Goal: Use online tool/utility: Use online tool/utility

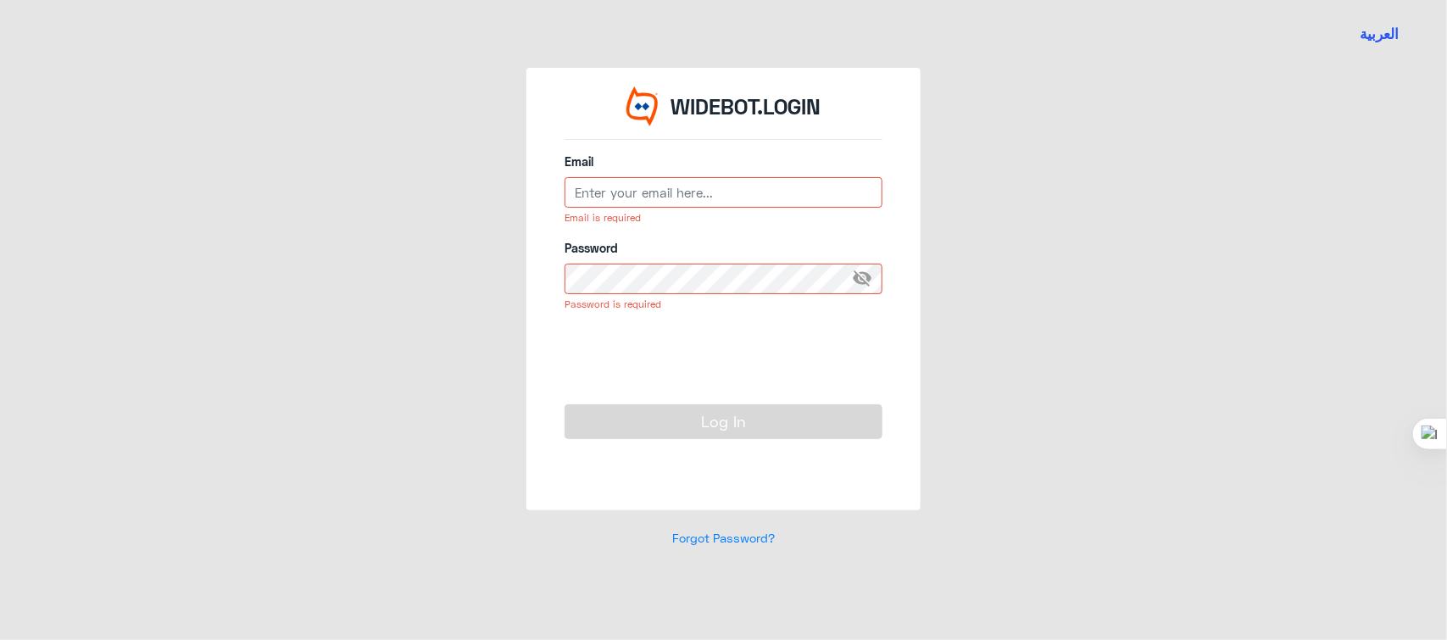
type input "[EMAIL_ADDRESS][DOMAIN_NAME]"
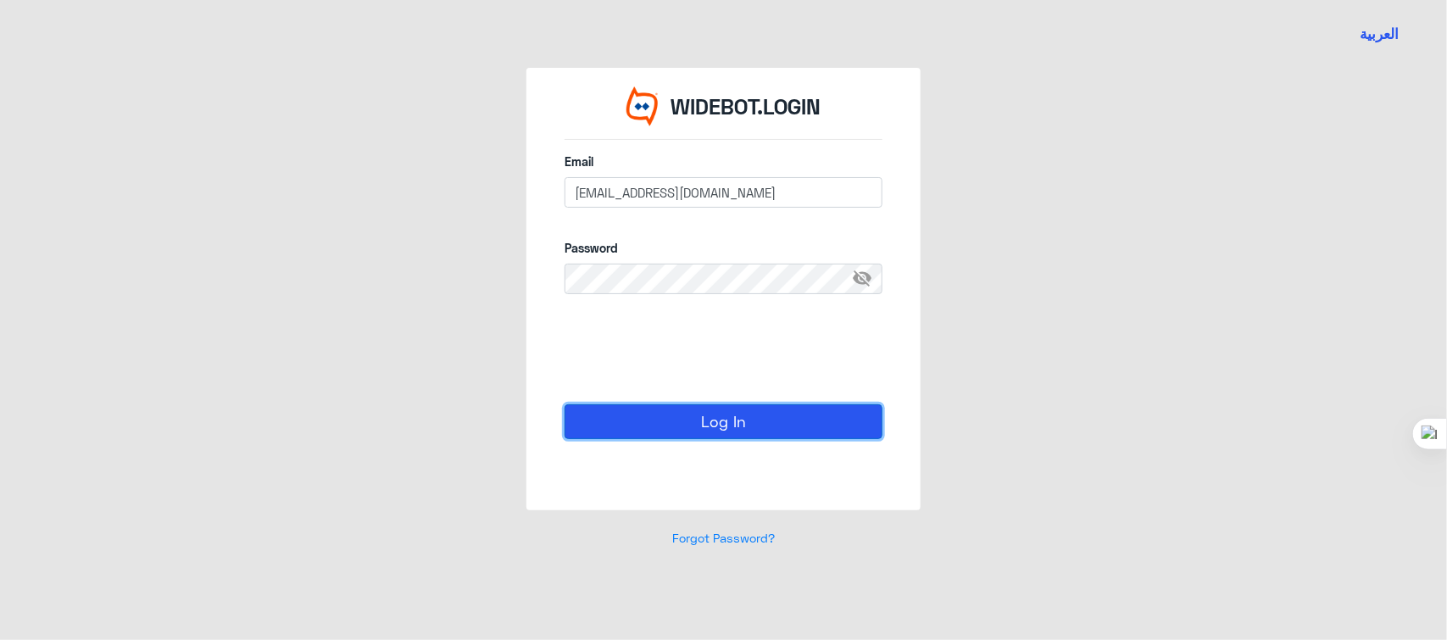
click at [708, 415] on button "Log In" at bounding box center [724, 421] width 318 height 34
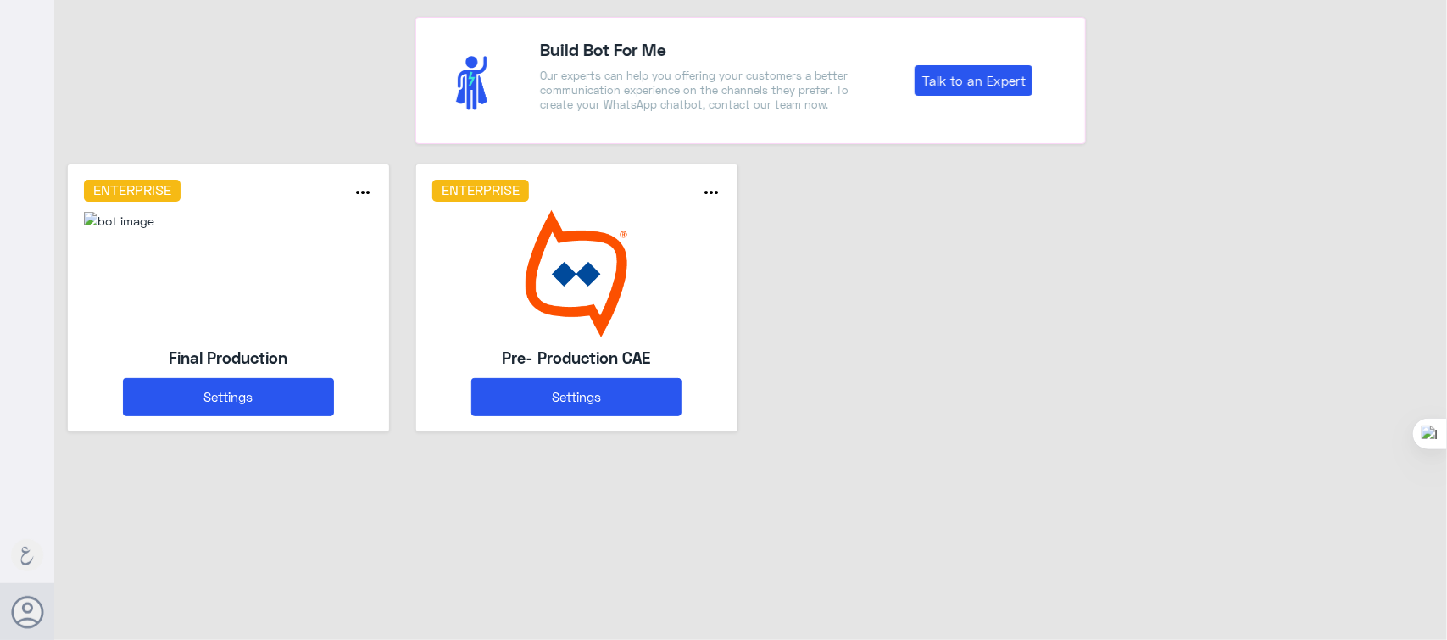
click at [154, 230] on img at bounding box center [119, 221] width 70 height 18
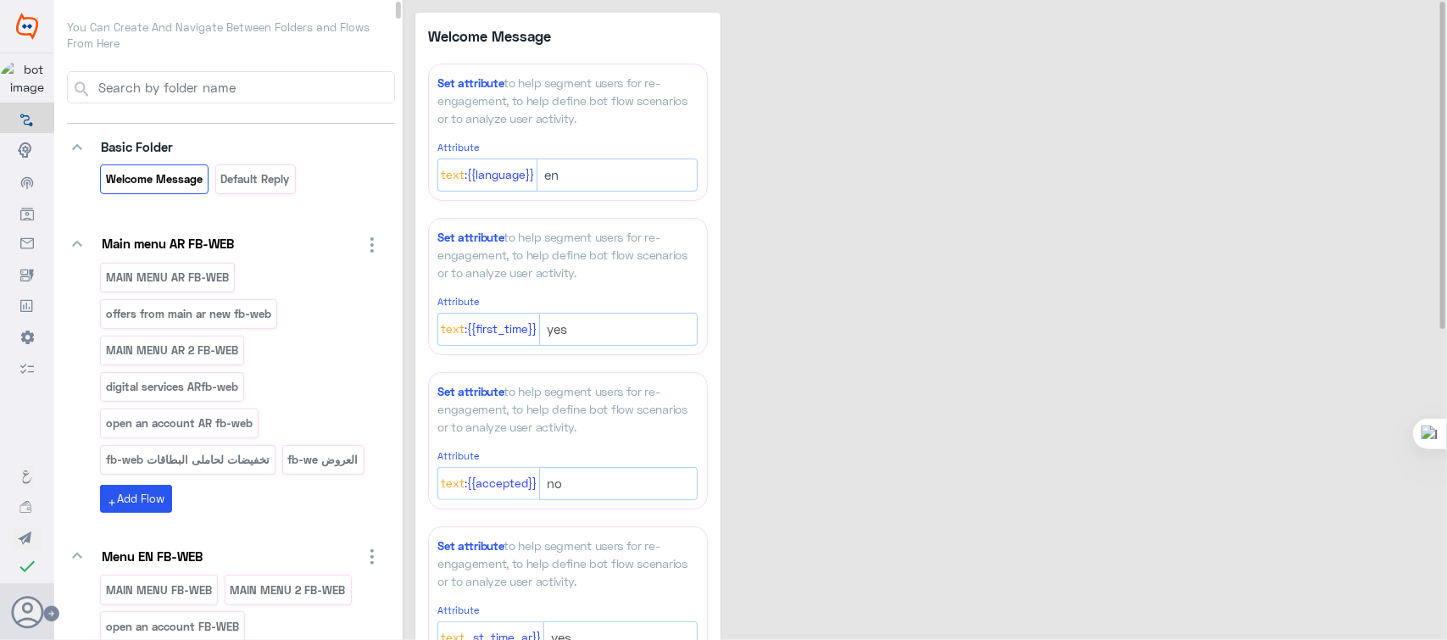
click at [222, 77] on input at bounding box center [245, 87] width 298 height 31
type input "forgot"
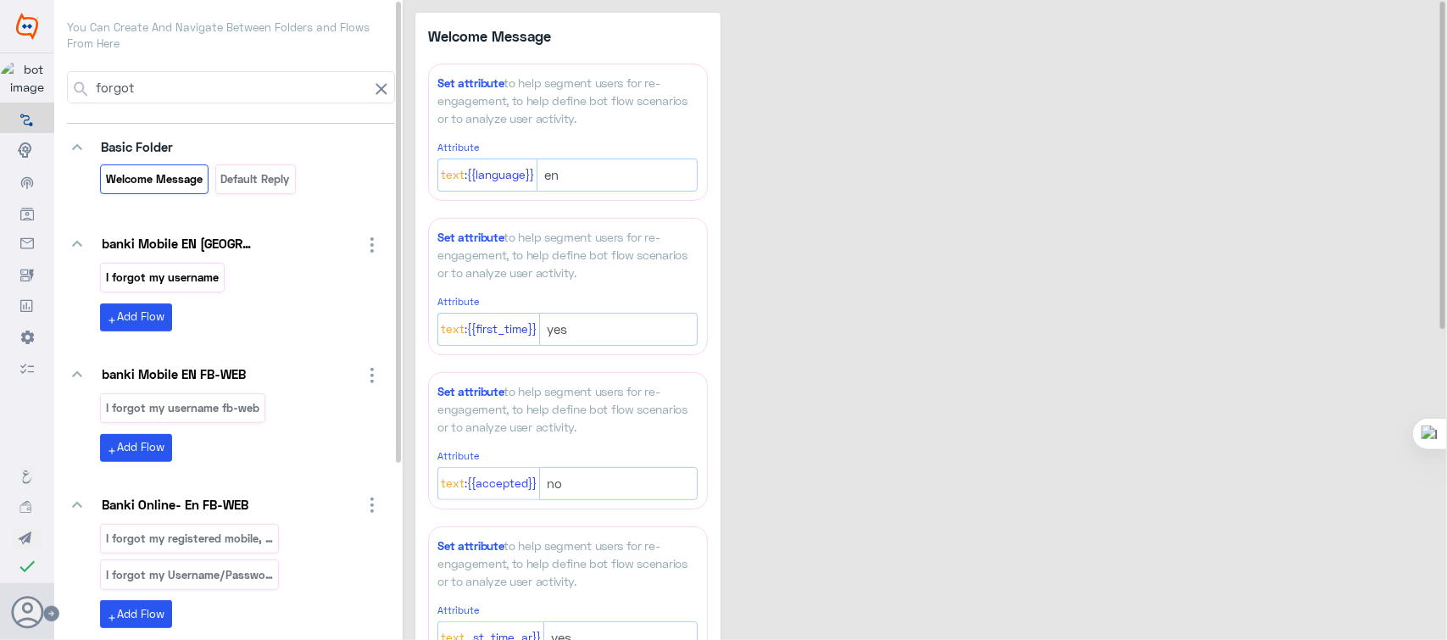
click at [199, 276] on p "I forgot my username" at bounding box center [162, 277] width 115 height 19
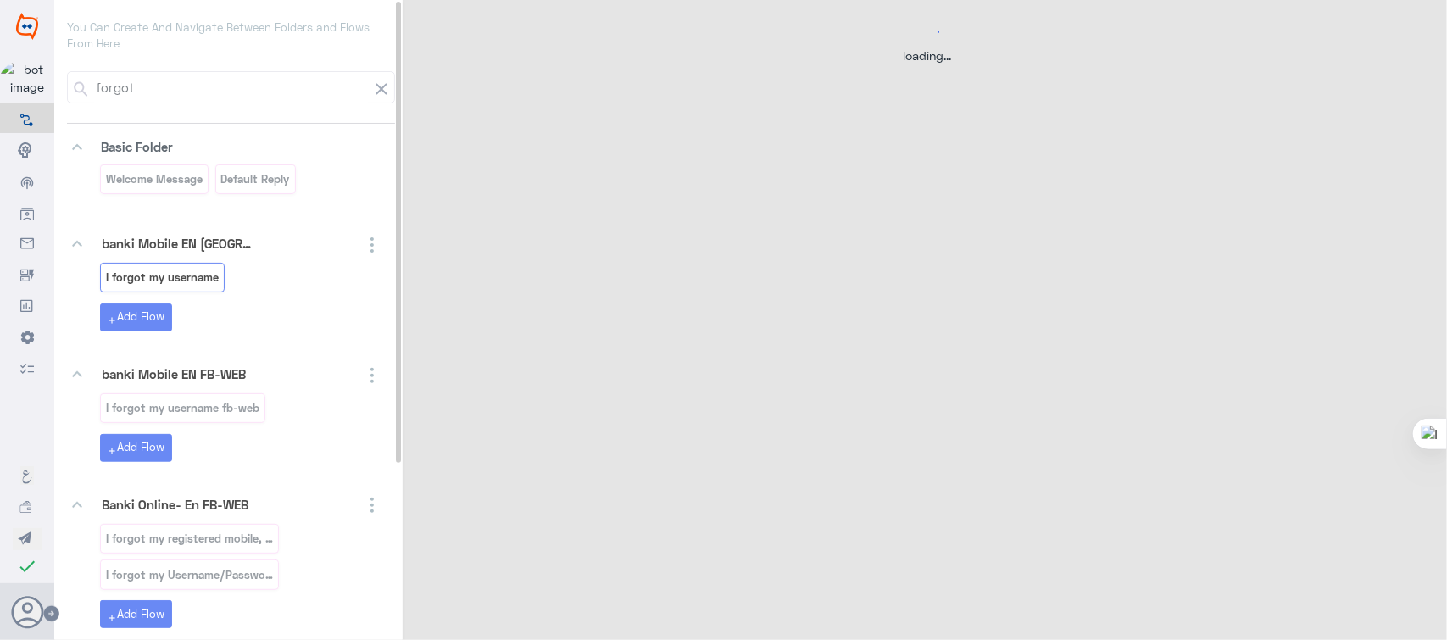
select select "3"
select select "2"
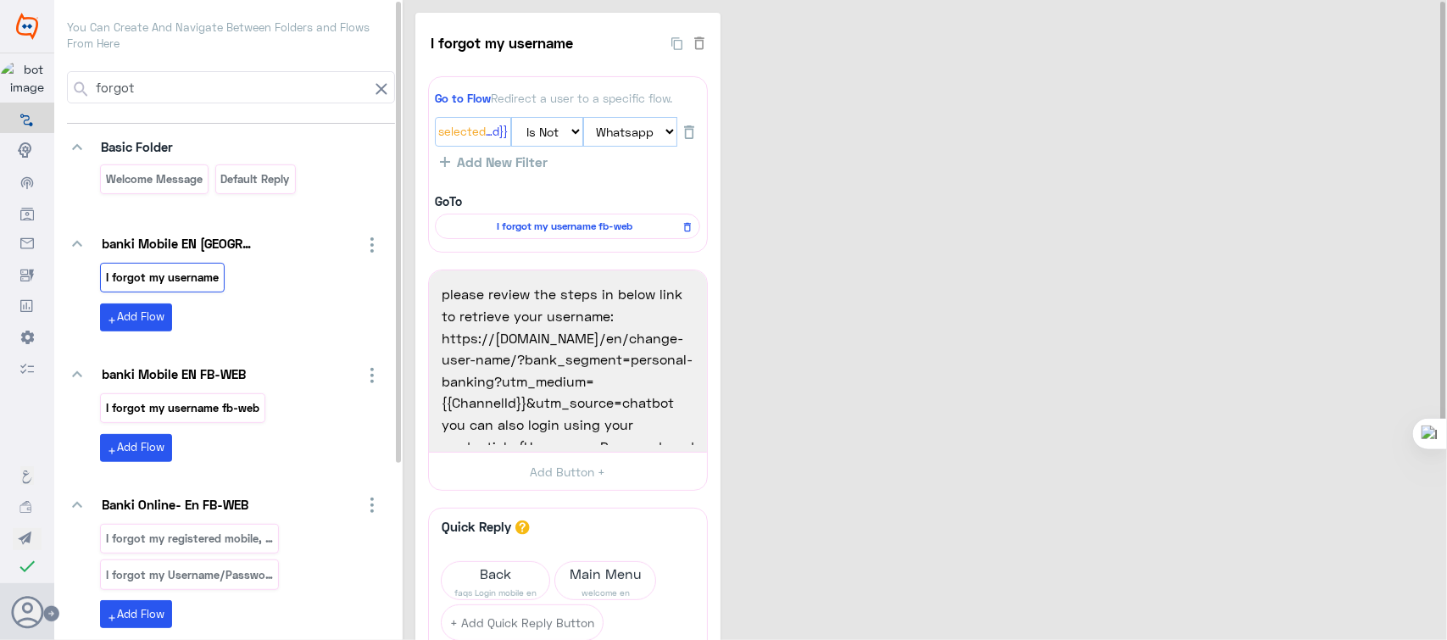
click at [226, 417] on p "I forgot my username fb-web" at bounding box center [183, 407] width 156 height 19
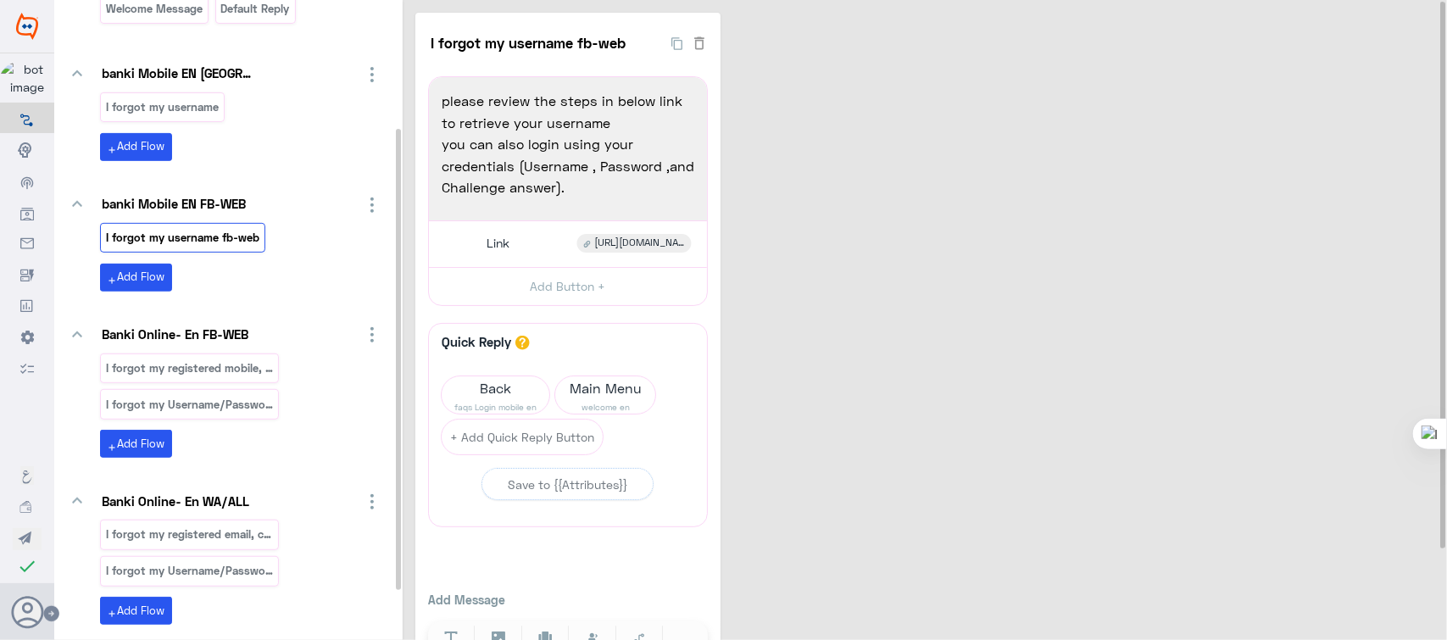
scroll to position [175, 0]
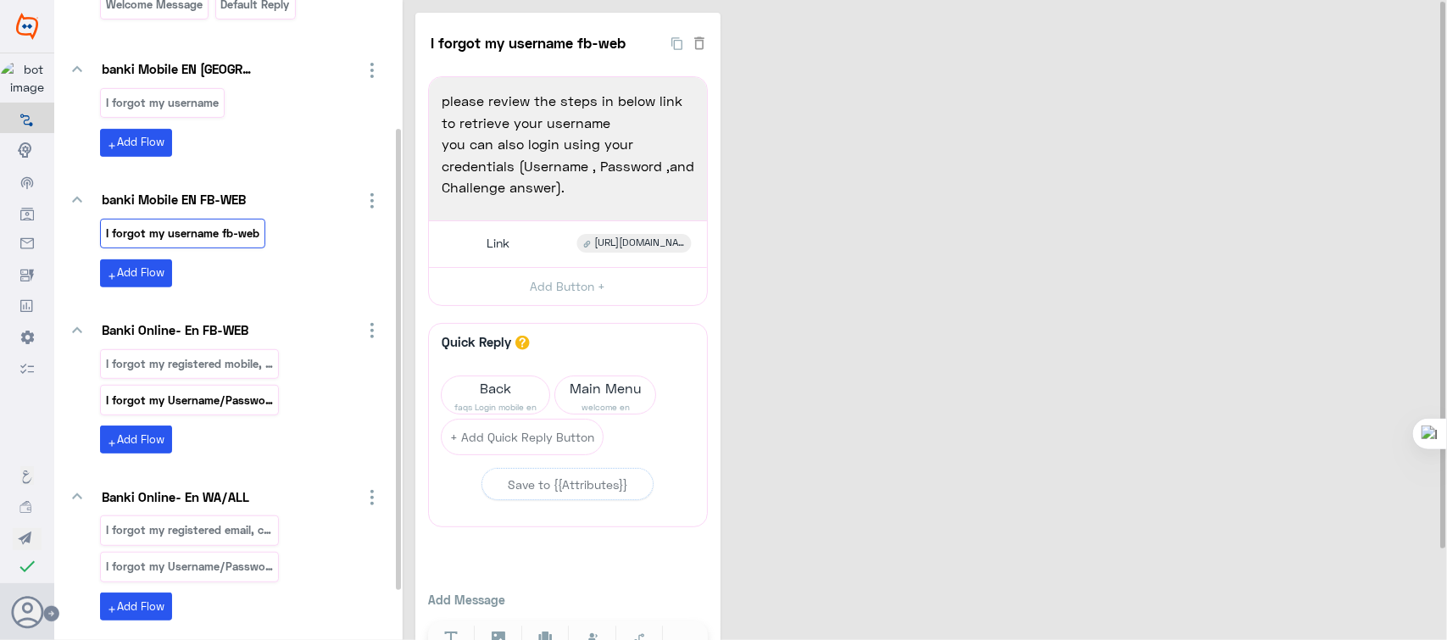
click at [216, 410] on p "I forgot my Username/Password/Challenge fb-web" at bounding box center [190, 400] width 170 height 19
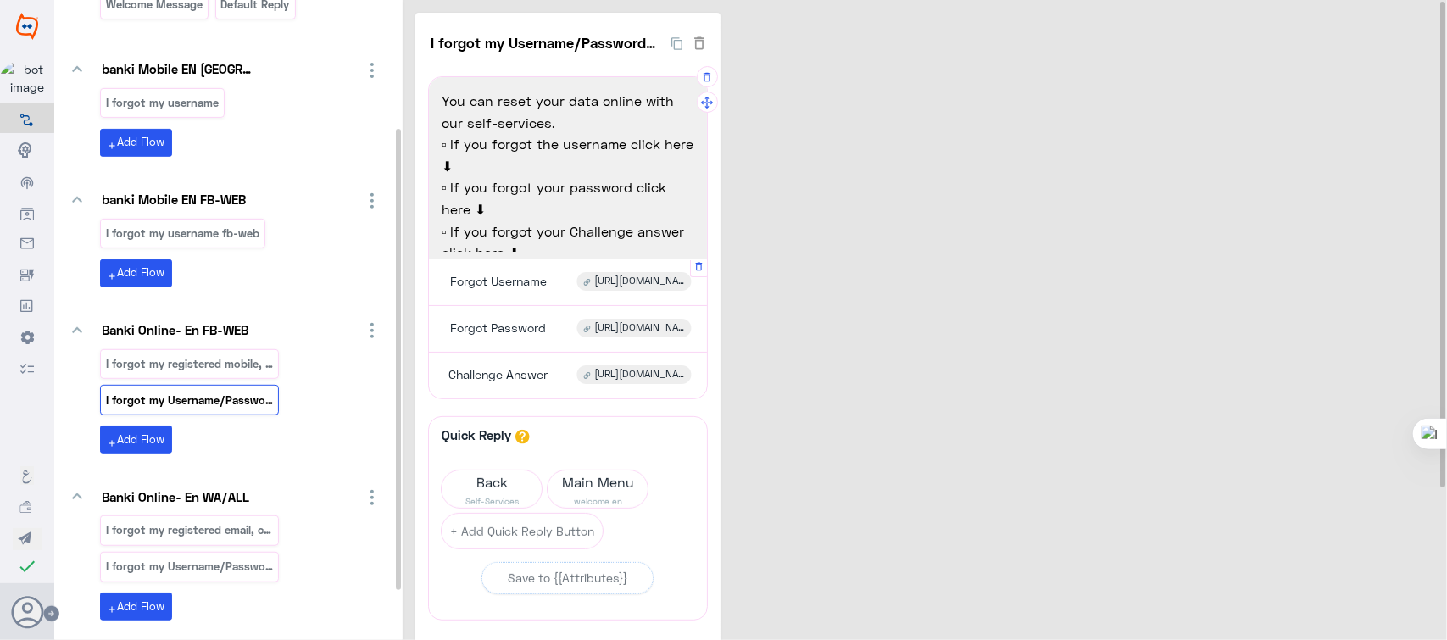
click at [625, 277] on span "[URL][DOMAIN_NAME]" at bounding box center [640, 281] width 90 height 15
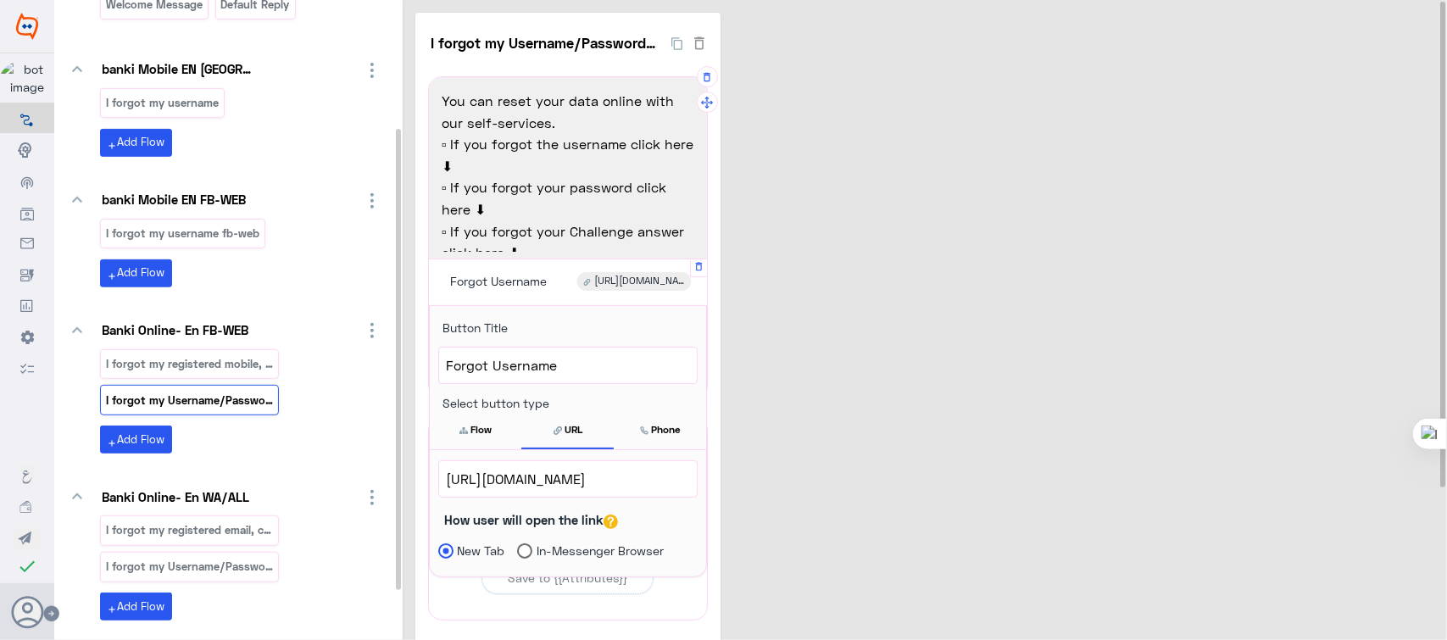
click at [609, 289] on div "[URL][DOMAIN_NAME]" at bounding box center [634, 281] width 114 height 19
click at [553, 473] on span "[URL][DOMAIN_NAME]" at bounding box center [568, 479] width 244 height 22
